Goal: Information Seeking & Learning: Learn about a topic

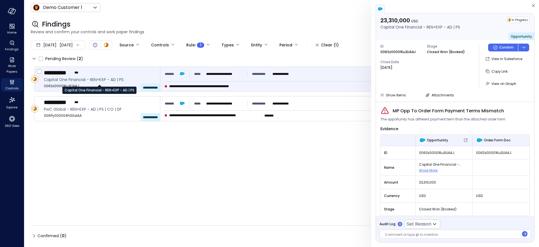
click at [93, 81] on span "Capital One Financial - REN+EXP - AD | PS" at bounding box center [100, 80] width 112 height 6
click at [532, 6] on icon "button" at bounding box center [533, 5] width 3 height 3
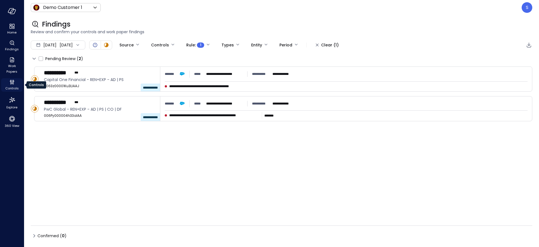
click at [12, 83] on icon "Controls" at bounding box center [12, 82] width 7 height 7
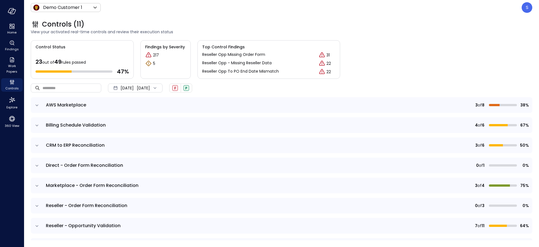
click at [37, 185] on icon "expand row" at bounding box center [37, 186] width 6 height 6
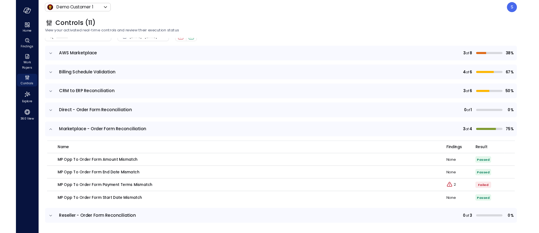
scroll to position [49, 0]
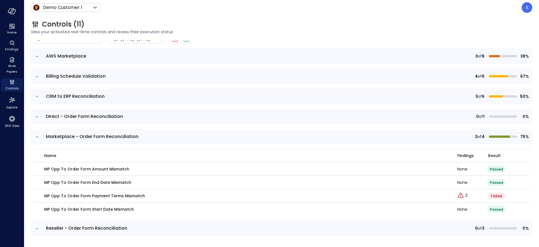
click at [37, 136] on icon "expand row" at bounding box center [37, 137] width 6 height 6
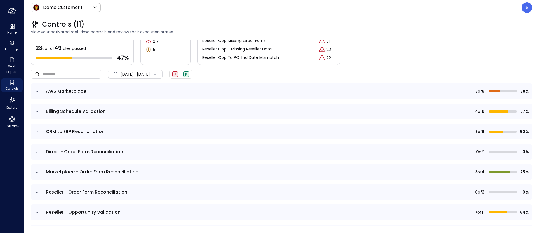
scroll to position [0, 0]
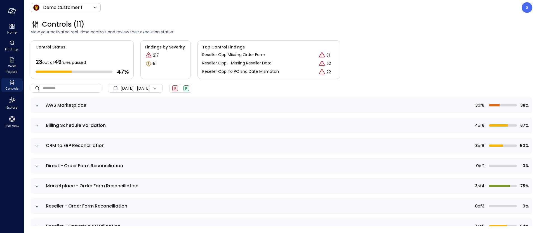
click at [36, 125] on icon "expand row" at bounding box center [37, 126] width 6 height 6
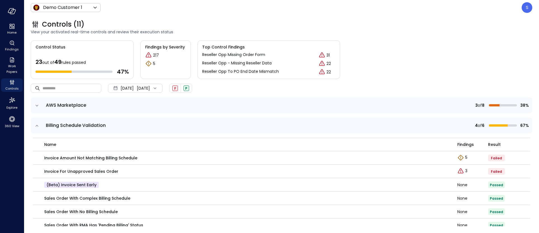
click at [36, 125] on icon "expand row" at bounding box center [36, 125] width 3 height 1
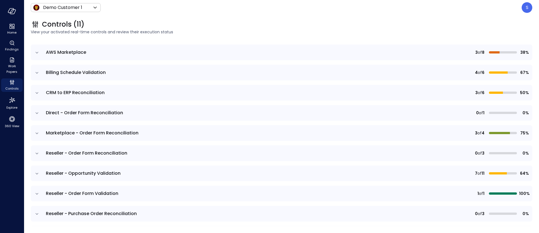
scroll to position [55, 0]
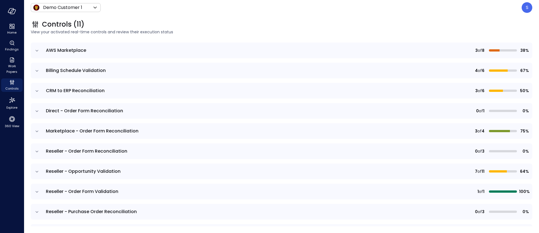
click at [37, 130] on icon "expand row" at bounding box center [37, 131] width 6 height 6
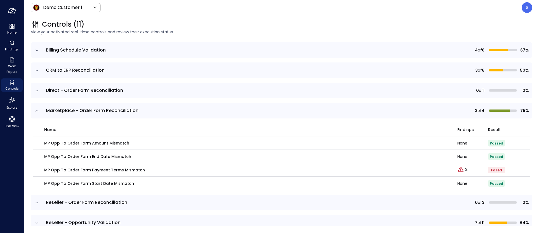
scroll to position [77, 0]
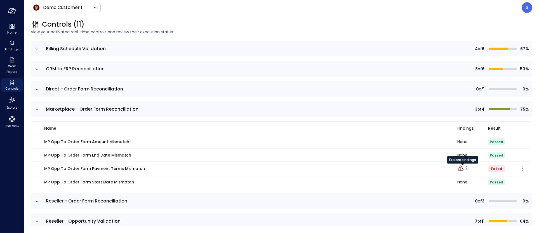
click at [466, 169] on p "2" at bounding box center [466, 168] width 2 height 6
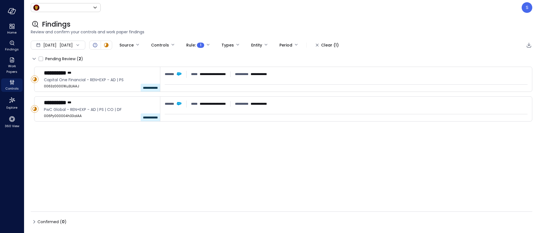
type input "*****"
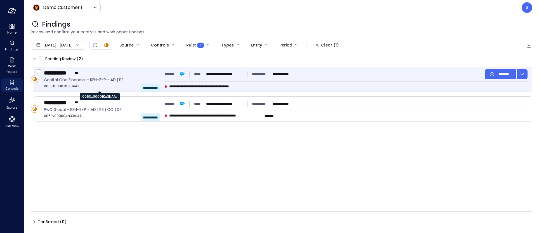
click at [82, 83] on span "0063z00001Ku3LlAAJ" at bounding box center [100, 86] width 112 height 6
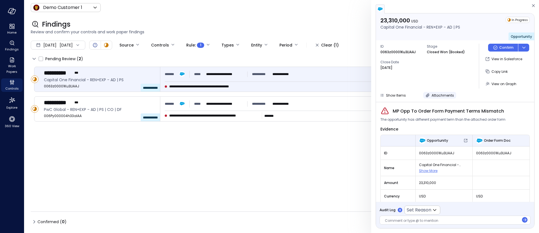
click at [428, 94] on icon "button" at bounding box center [428, 95] width 4 height 4
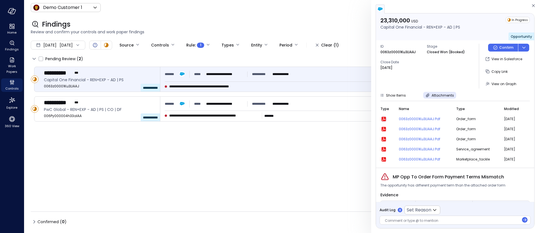
click at [384, 117] on icon "button" at bounding box center [383, 119] width 4 height 4
click at [497, 82] on span "View on Graph" at bounding box center [503, 83] width 25 height 5
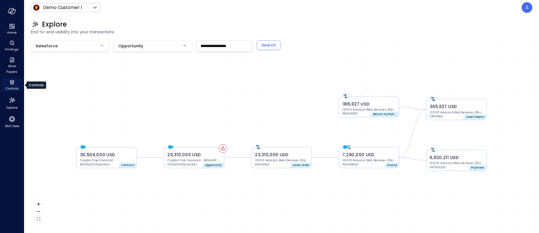
click at [13, 86] on span "Controls" at bounding box center [11, 89] width 13 height 6
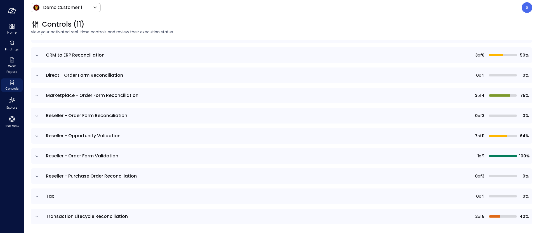
scroll to position [93, 0]
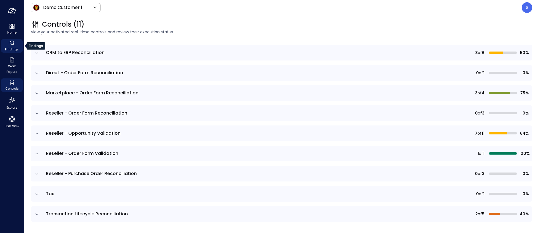
click at [10, 46] on span "Findings" at bounding box center [12, 49] width 14 height 6
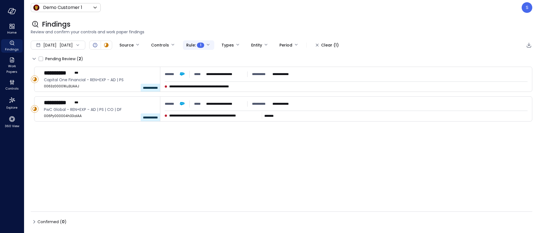
click at [229, 43] on body "**********" at bounding box center [269, 116] width 539 height 233
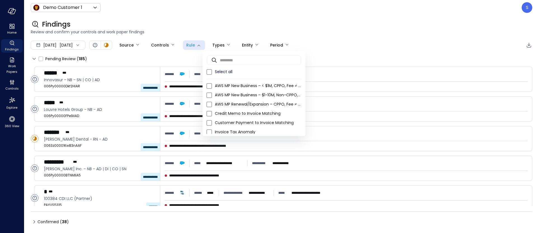
click at [328, 11] on div at bounding box center [269, 116] width 539 height 233
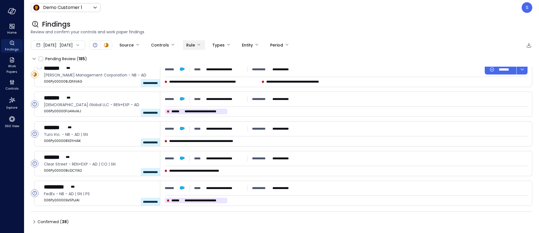
scroll to position [213, 0]
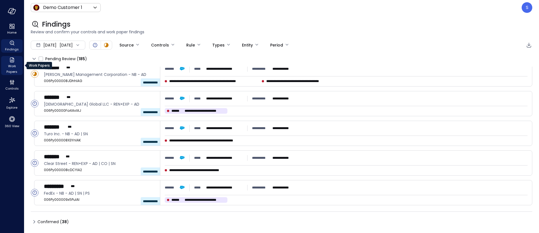
click at [11, 65] on span "Work Papers" at bounding box center [11, 68] width 17 height 11
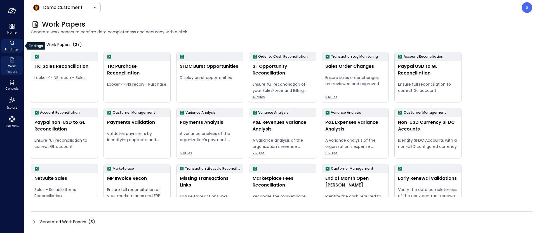
click at [10, 47] on span "Findings" at bounding box center [12, 49] width 14 height 6
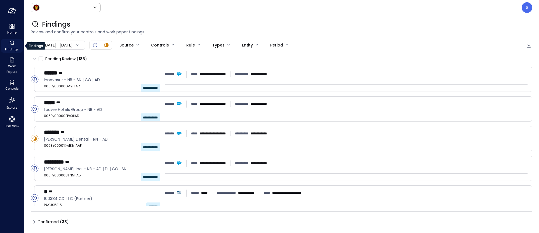
type input "*****"
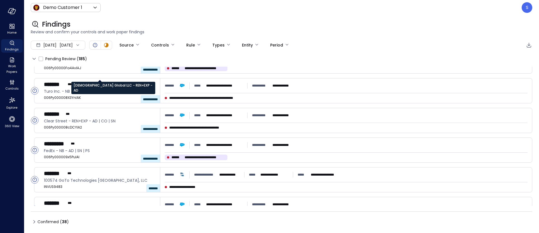
scroll to position [257, 0]
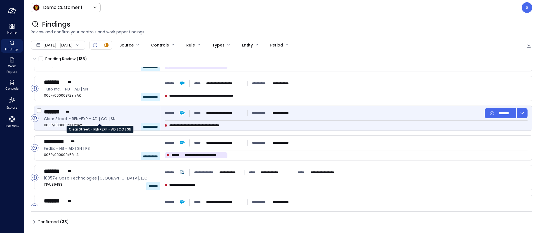
click at [91, 118] on span "Clear Street - REN+EXP - AD | CO | SN" at bounding box center [100, 118] width 112 height 6
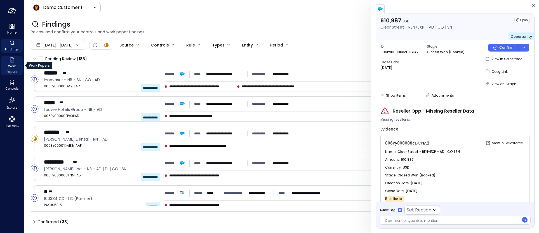
click at [13, 67] on span "Work Papers" at bounding box center [11, 68] width 17 height 11
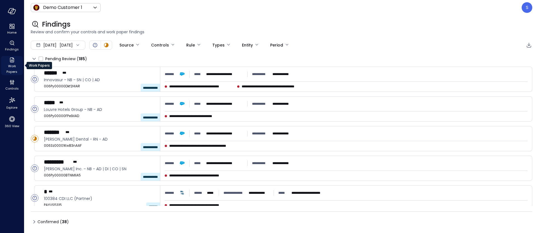
click at [13, 67] on span "Work Papers" at bounding box center [11, 68] width 17 height 11
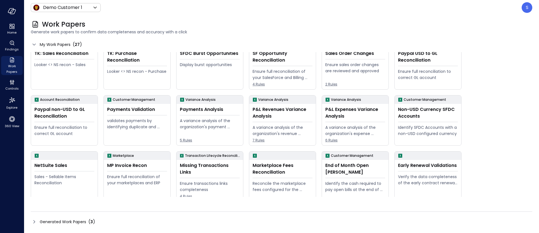
scroll to position [10, 0]
